Goal: Information Seeking & Learning: Learn about a topic

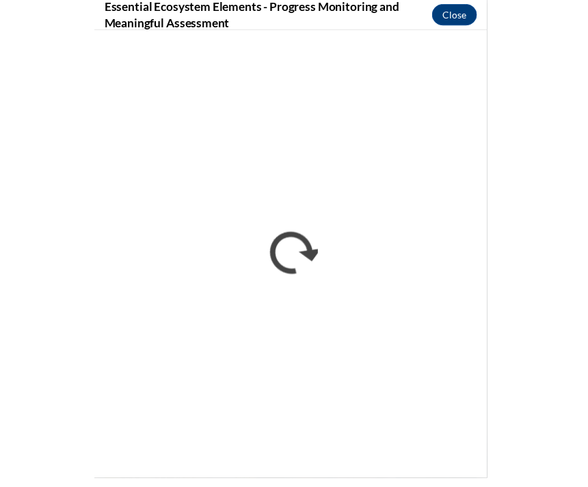
scroll to position [3286, 0]
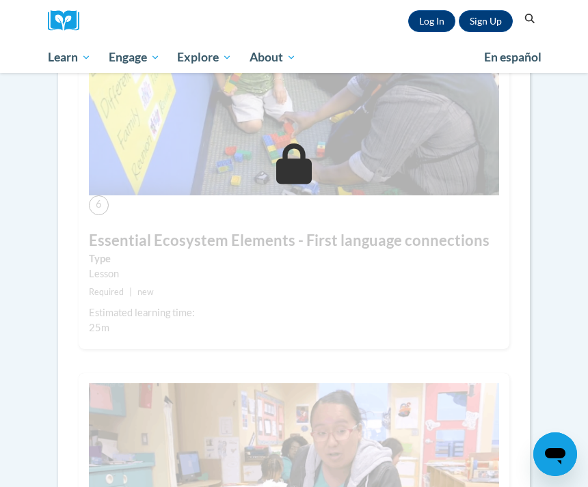
scroll to position [2398, 0]
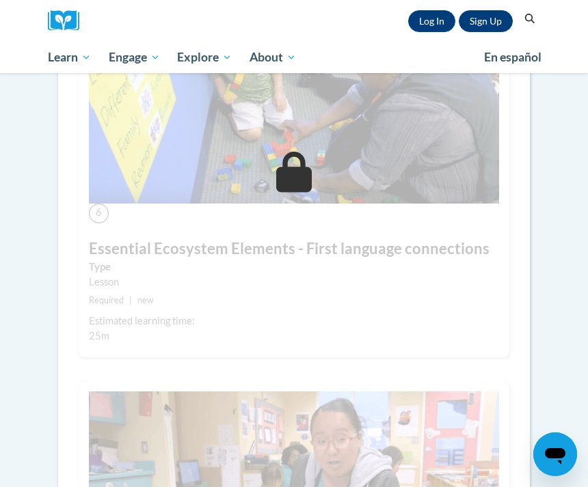
click at [424, 18] on link "Log In" at bounding box center [431, 21] width 47 height 22
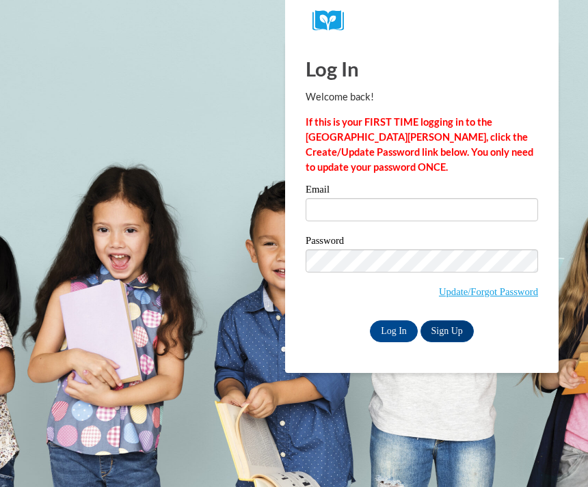
click at [321, 211] on input "Email" at bounding box center [422, 209] width 232 height 23
click at [328, 215] on input "Email" at bounding box center [422, 209] width 232 height 23
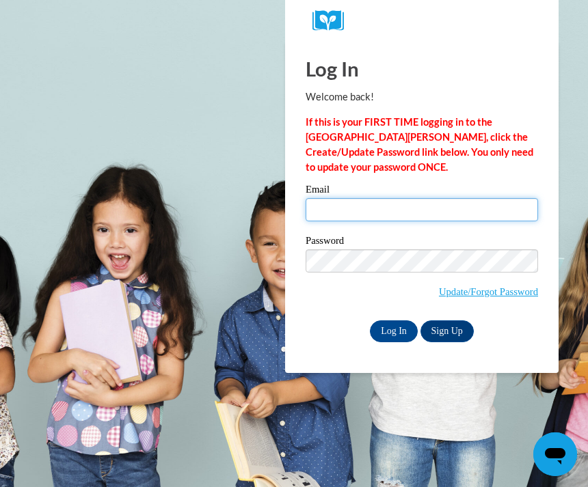
type input "theycallmelizz18@gmail.com"
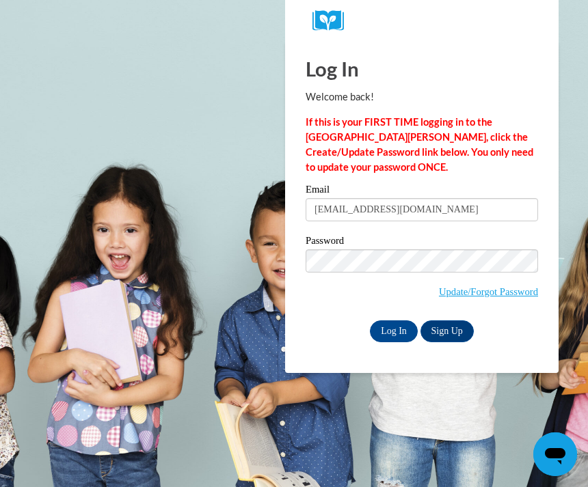
click at [394, 330] on input "Log In" at bounding box center [394, 332] width 48 height 22
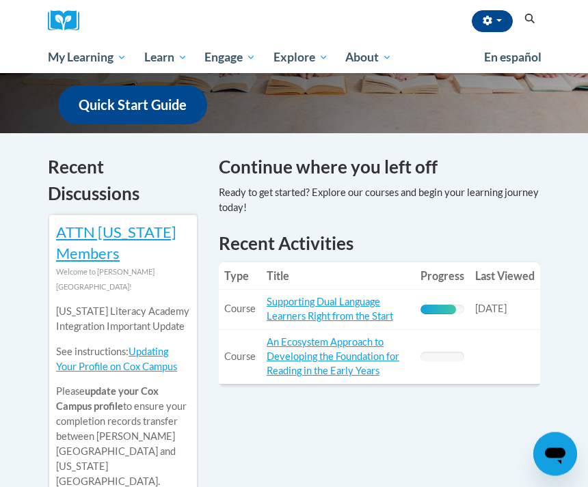
scroll to position [450, 0]
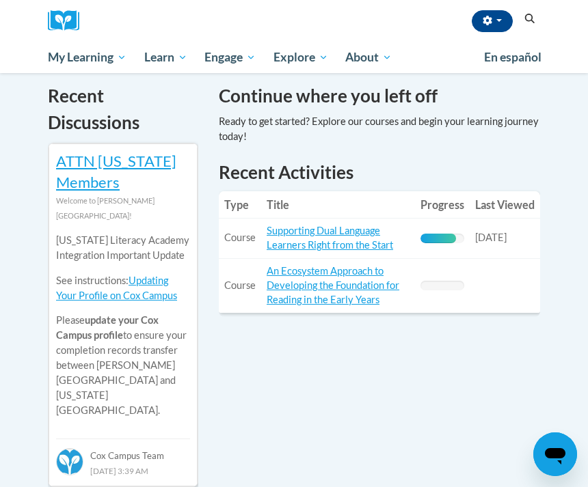
click at [307, 232] on link "Supporting Dual Language Learners Right from the Start" at bounding box center [330, 238] width 126 height 26
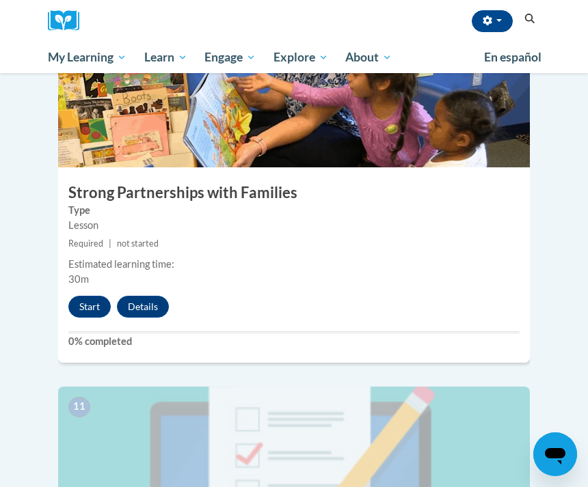
scroll to position [3709, 0]
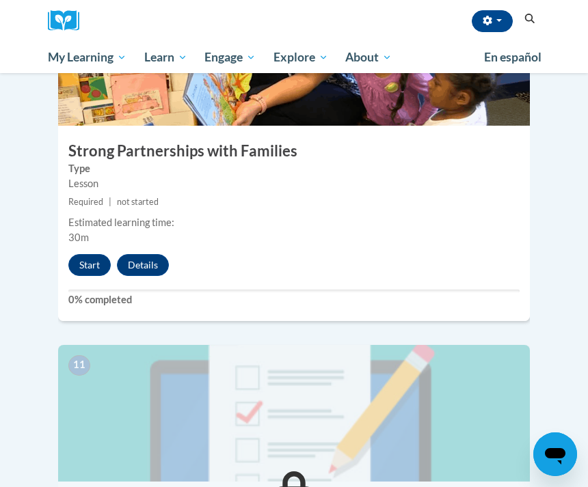
click at [85, 254] on button "Start" at bounding box center [89, 265] width 42 height 22
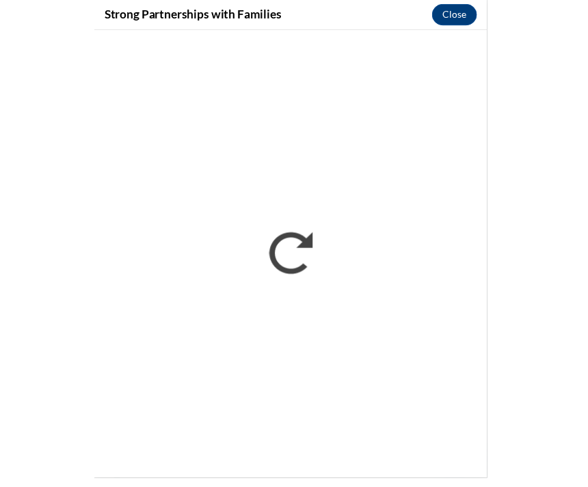
scroll to position [3761, 0]
